Goal: Task Accomplishment & Management: Use online tool/utility

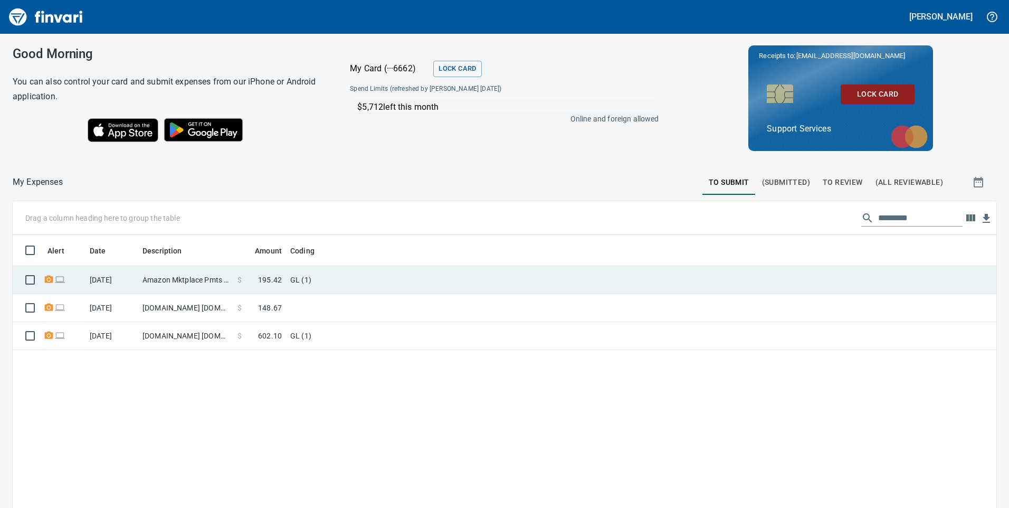
scroll to position [1, 1]
click at [163, 278] on td "Amazon Mktplace Pmts [DOMAIN_NAME][URL] WA" at bounding box center [185, 280] width 95 height 28
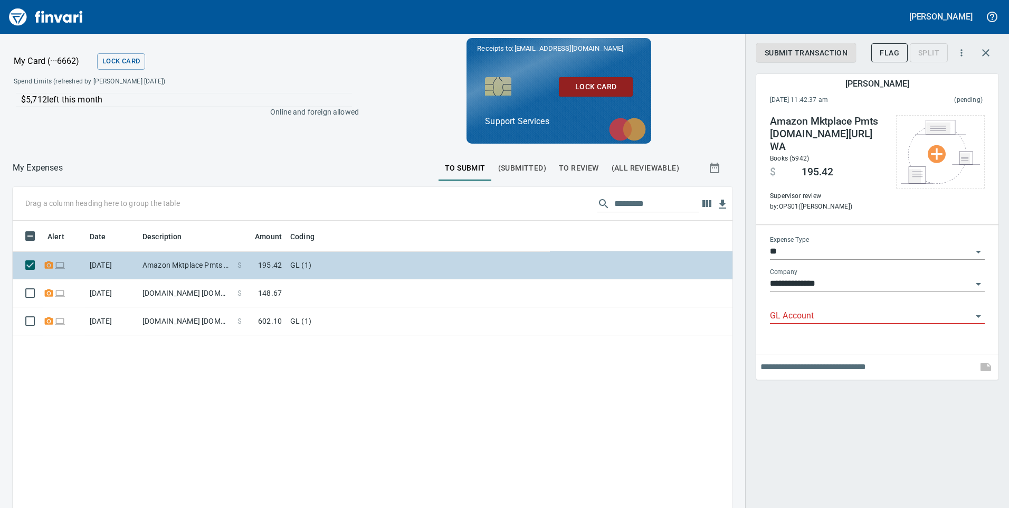
scroll to position [384, 704]
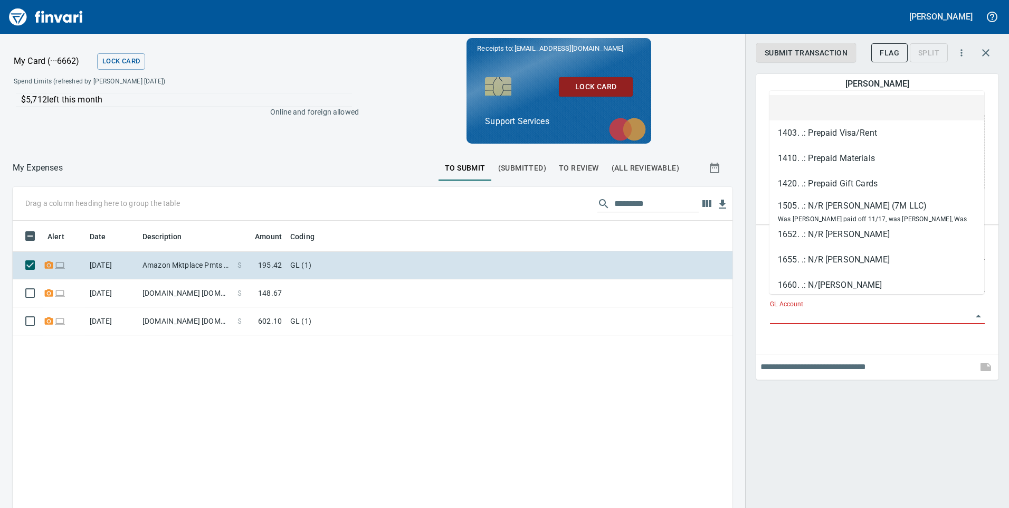
click at [808, 309] on input "GL Account" at bounding box center [871, 316] width 202 height 15
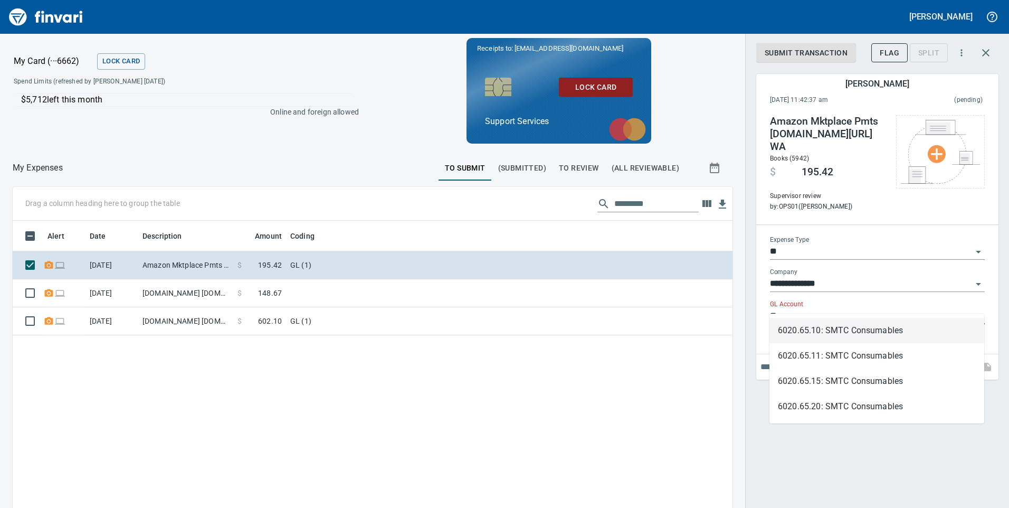
type input "*"
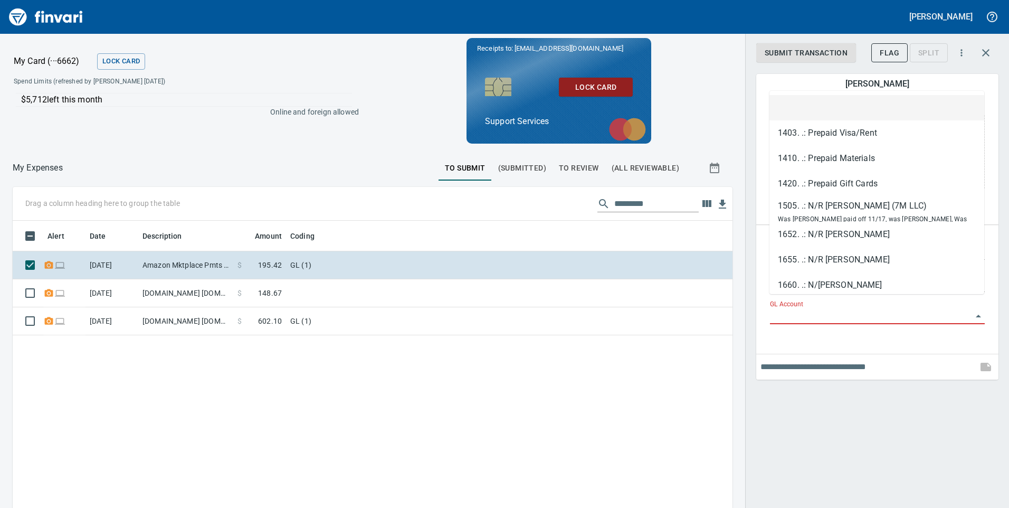
click at [986, 49] on icon "button" at bounding box center [985, 52] width 13 height 13
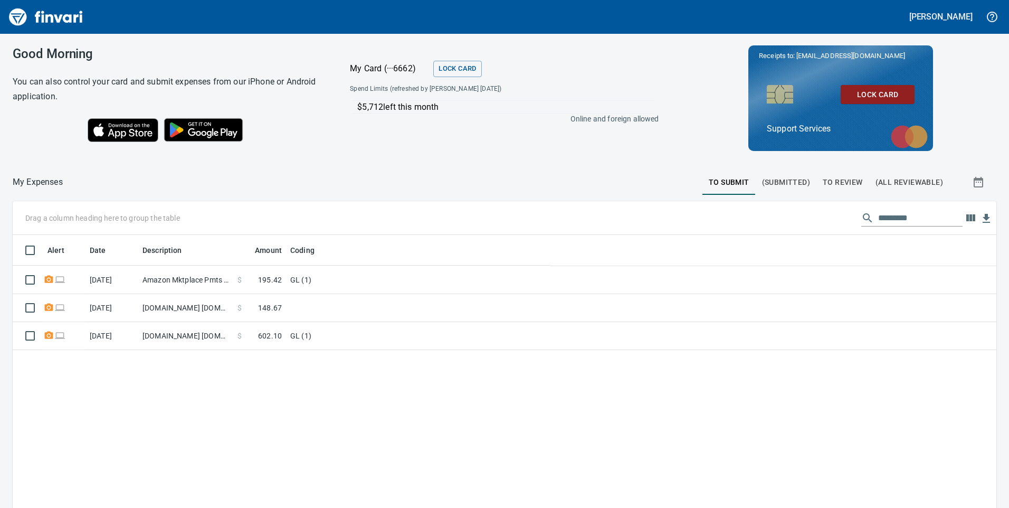
scroll to position [384, 968]
